Goal: Navigation & Orientation: Go to known website

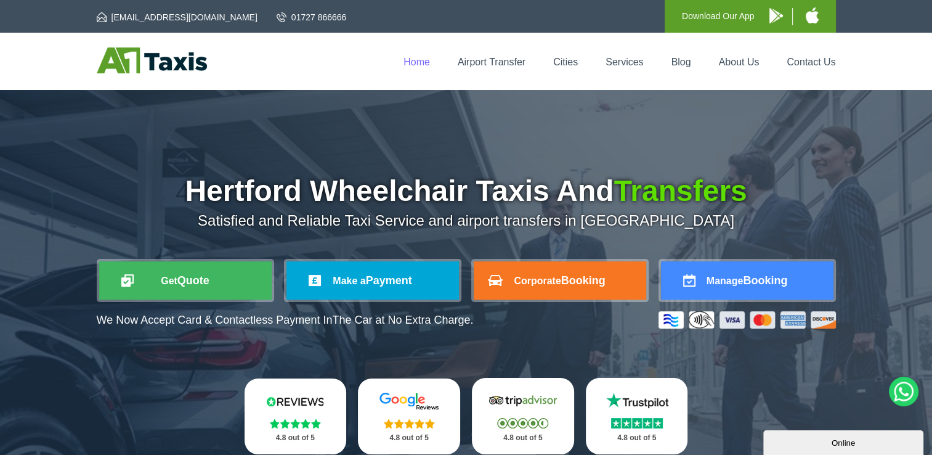
click at [412, 61] on link "Home" at bounding box center [417, 62] width 26 height 10
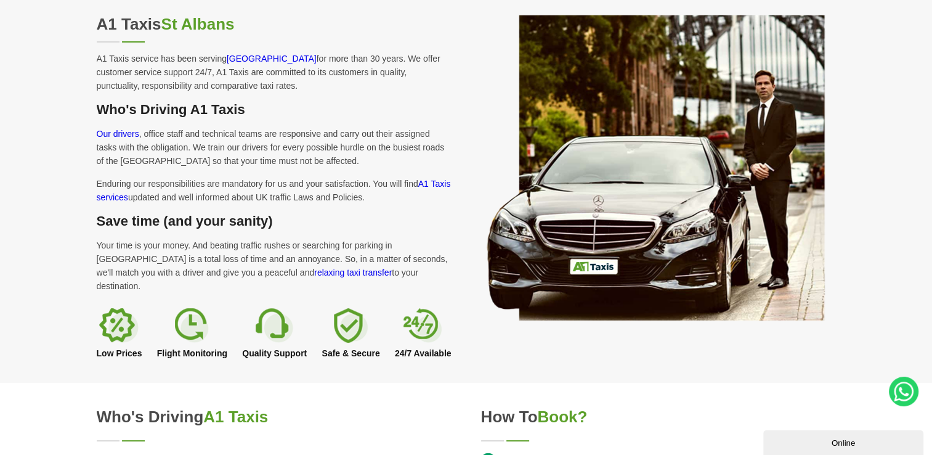
scroll to position [764, 0]
